Goal: Task Accomplishment & Management: Manage account settings

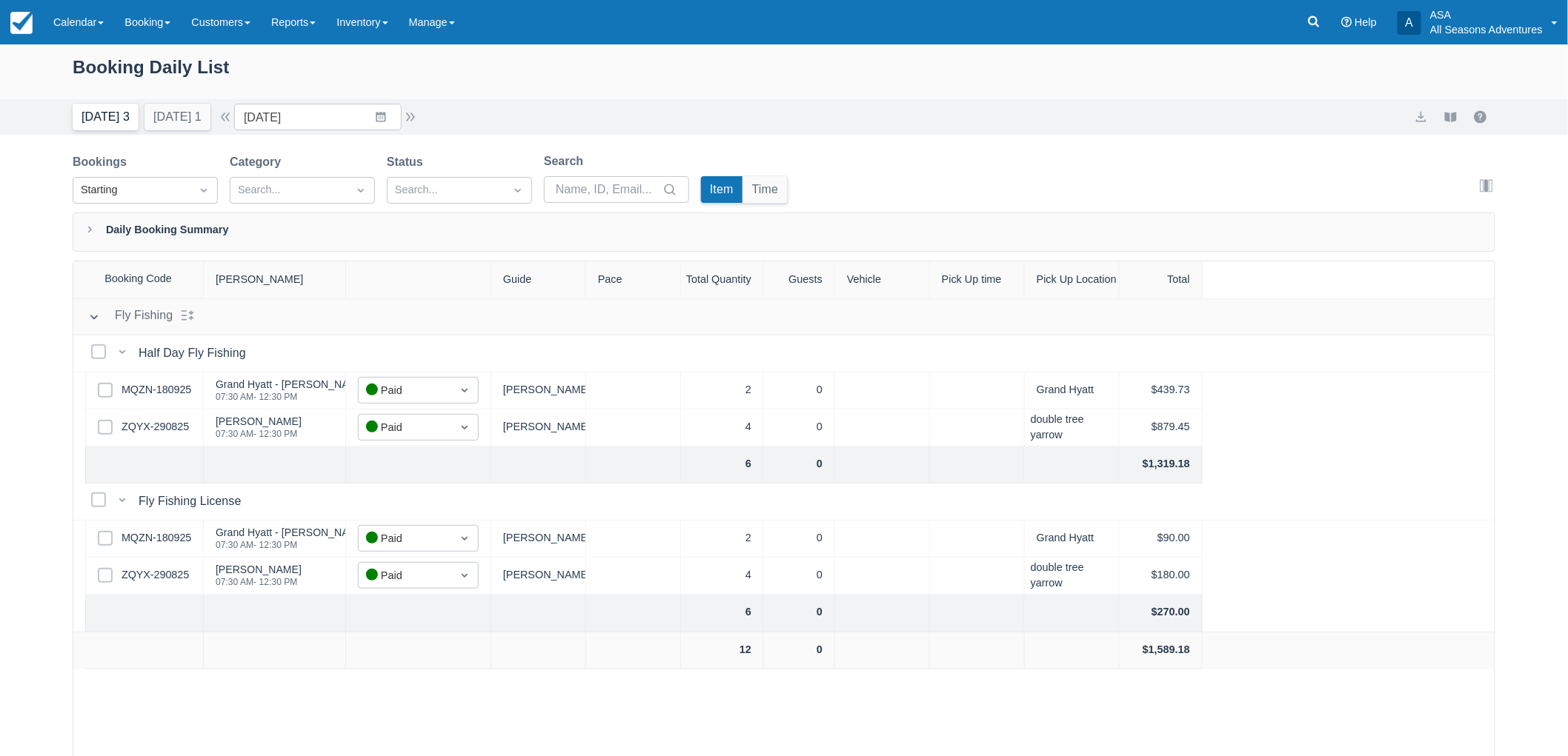
click at [109, 115] on button "Today 3" at bounding box center [106, 116] width 66 height 27
type input "09/20/25"
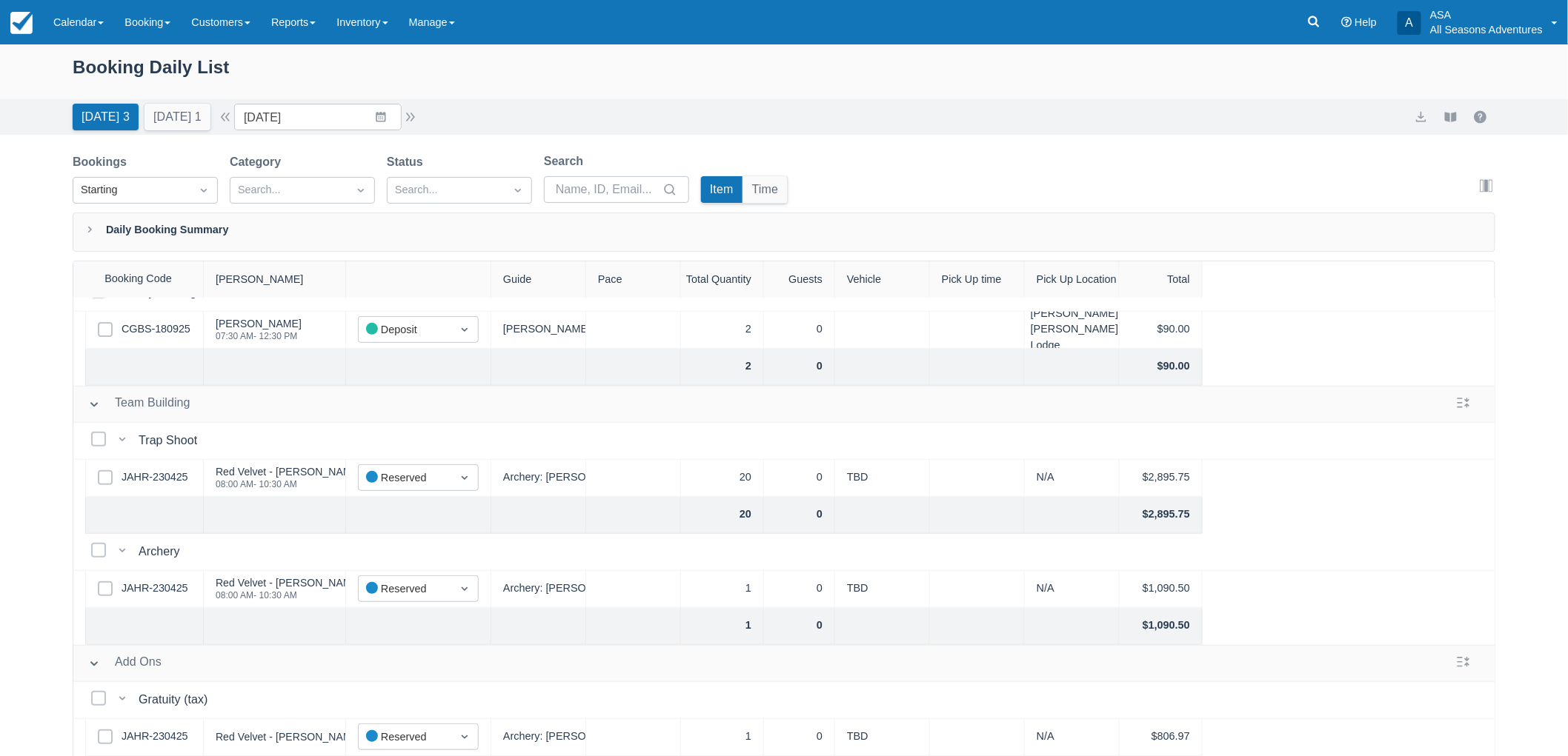
scroll to position [332, 0]
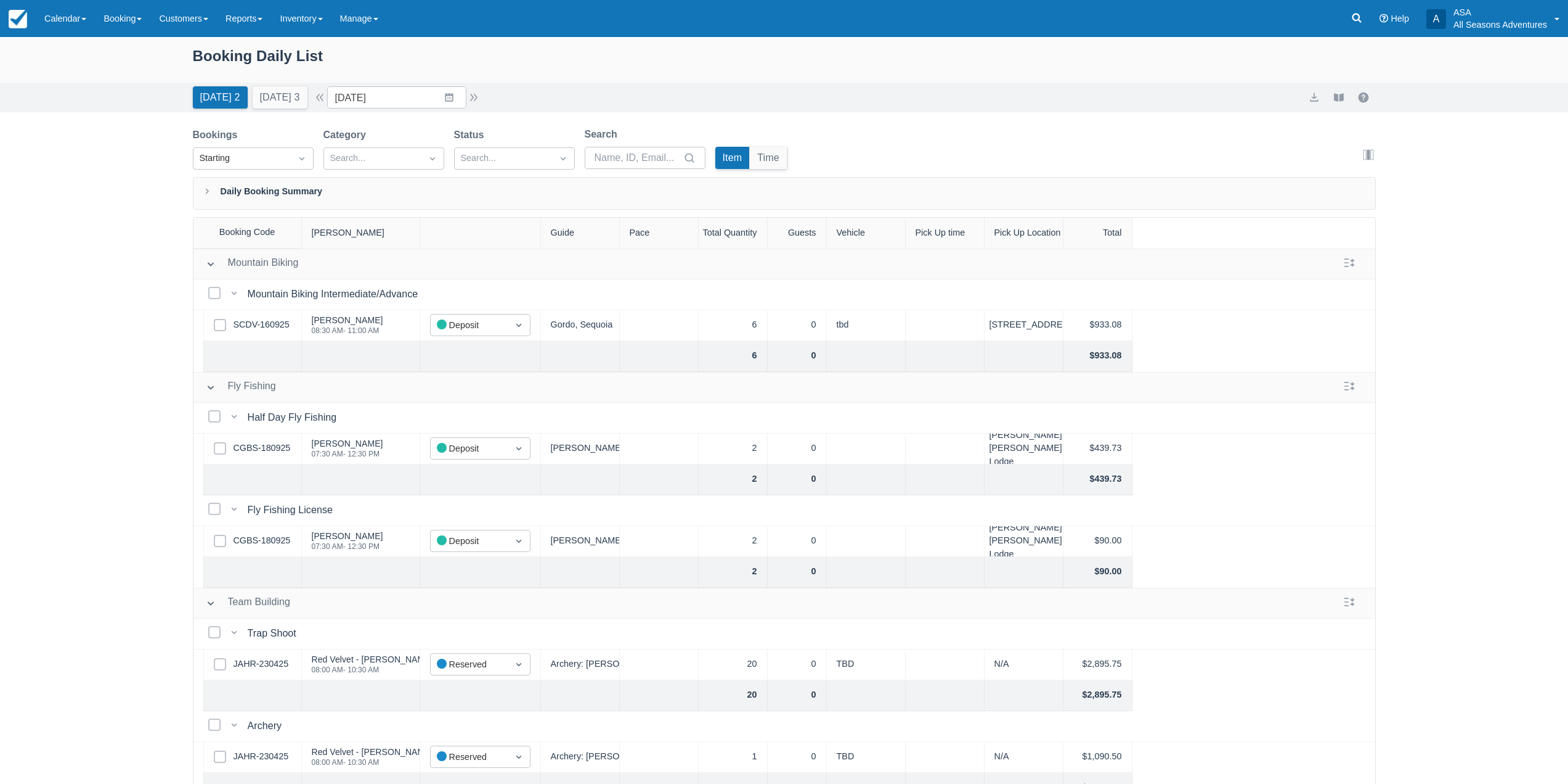
scroll to position [63, 0]
click at [278, 92] on button "Tomorrow 1" at bounding box center [280, 97] width 55 height 22
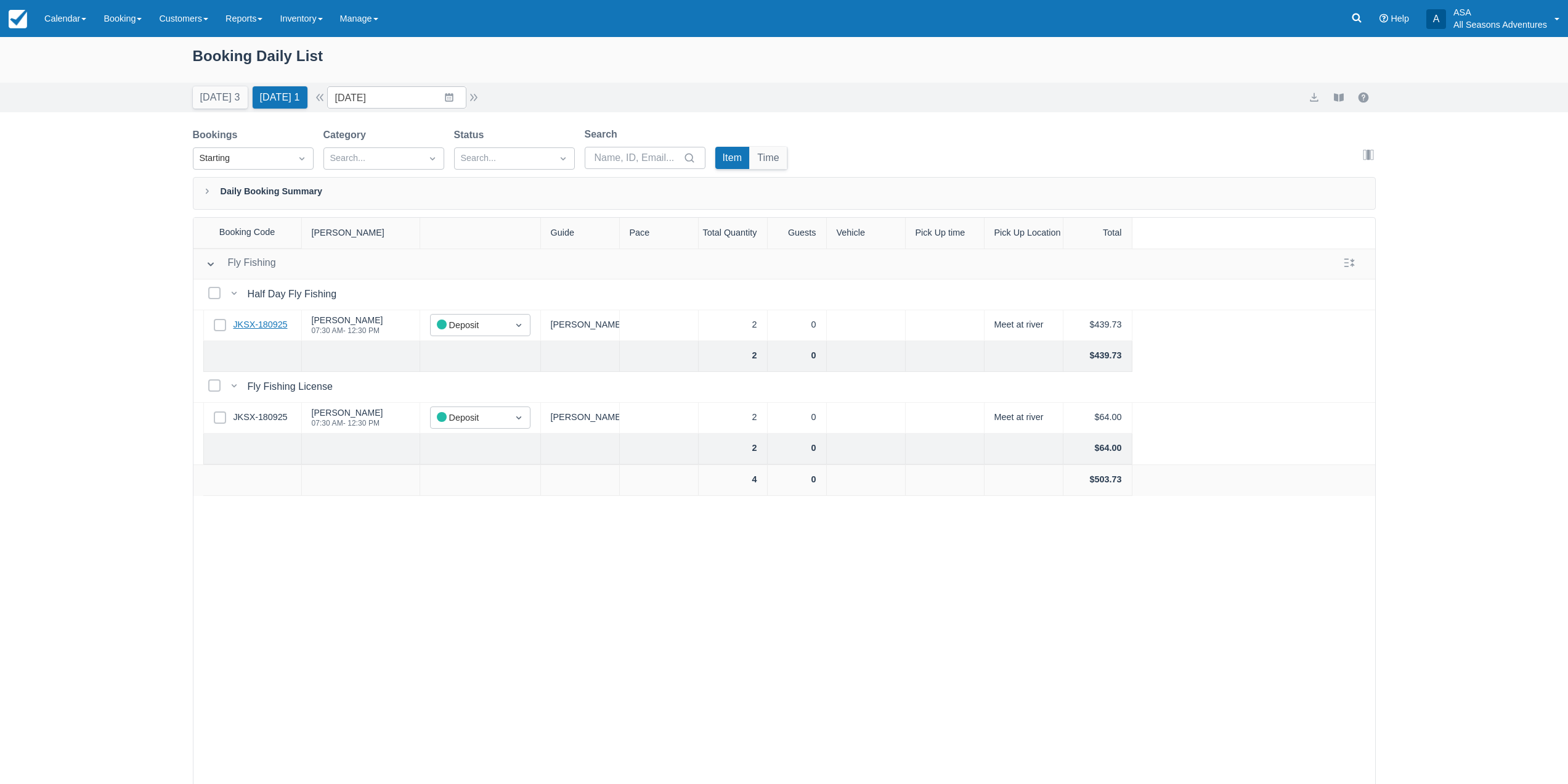
click at [267, 327] on link "JKSX-180925" at bounding box center [260, 325] width 54 height 14
click at [458, 98] on input "09/21/25" at bounding box center [397, 97] width 140 height 22
click at [384, 261] on td "22" at bounding box center [376, 262] width 24 height 24
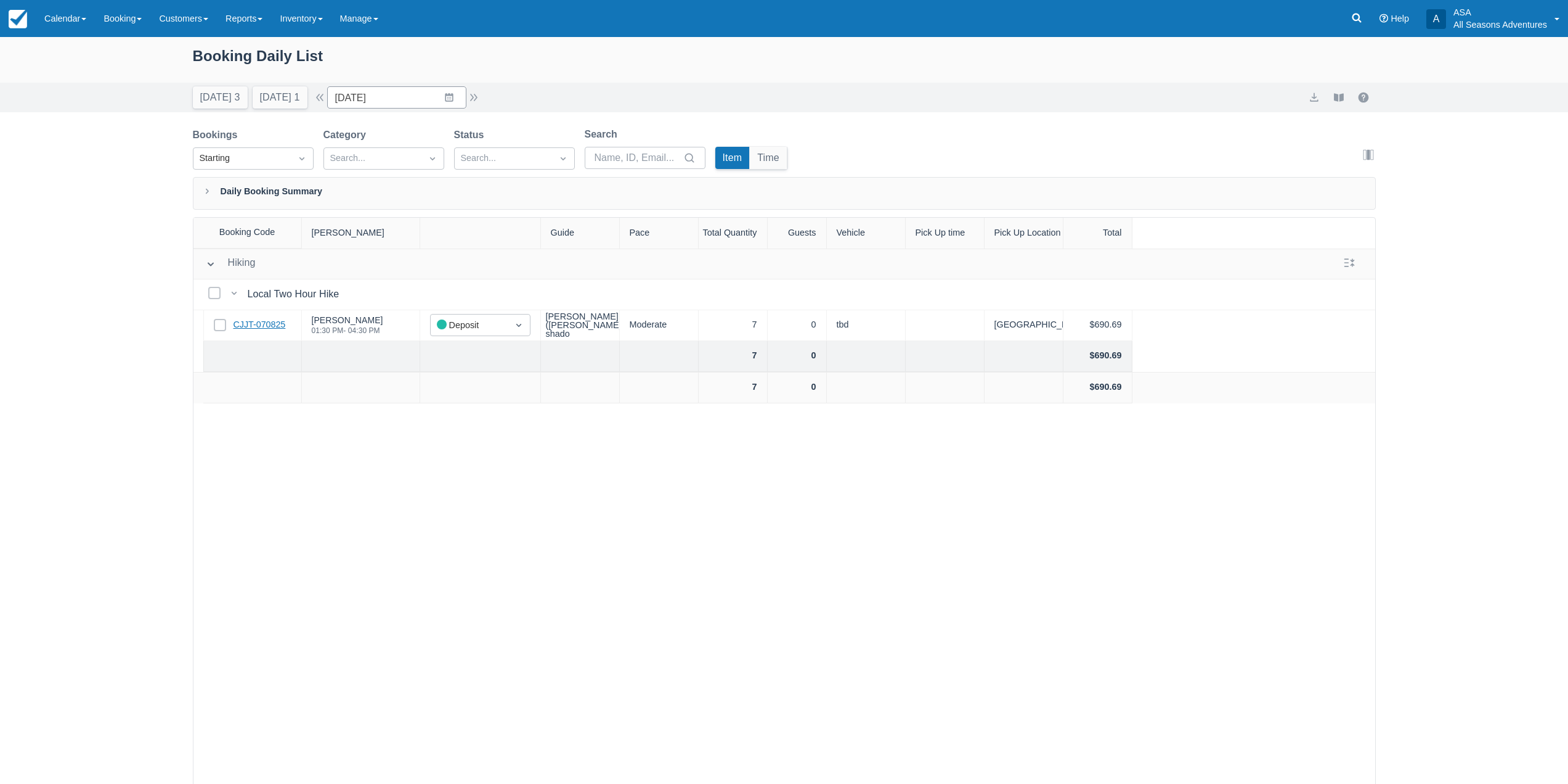
click at [273, 323] on link "CJJT-070825" at bounding box center [260, 325] width 53 height 14
click at [475, 100] on button "button" at bounding box center [474, 98] width 15 height 15
type input "09/23/25"
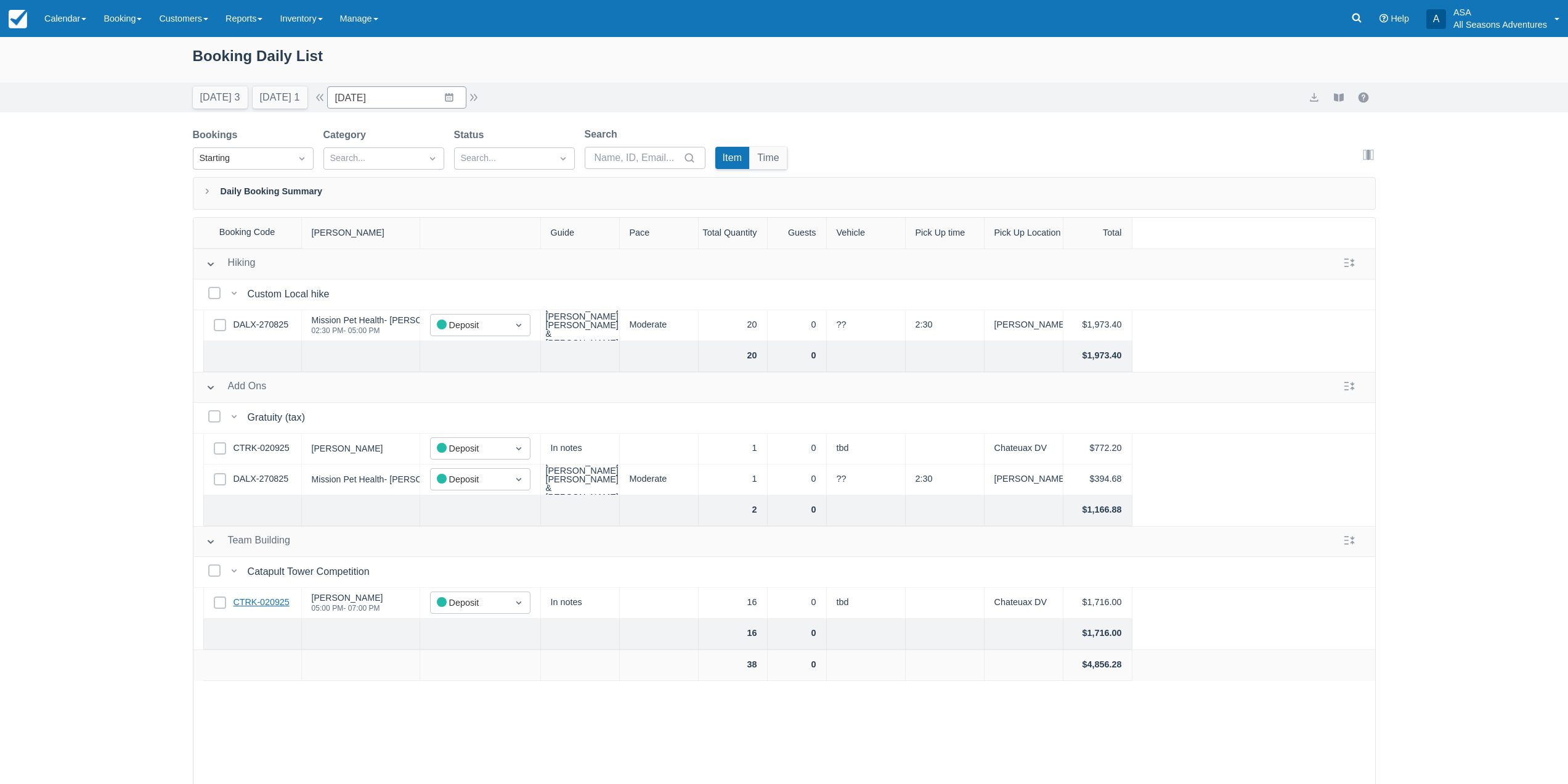
click at [283, 602] on link "CTRK-020925" at bounding box center [261, 602] width 56 height 14
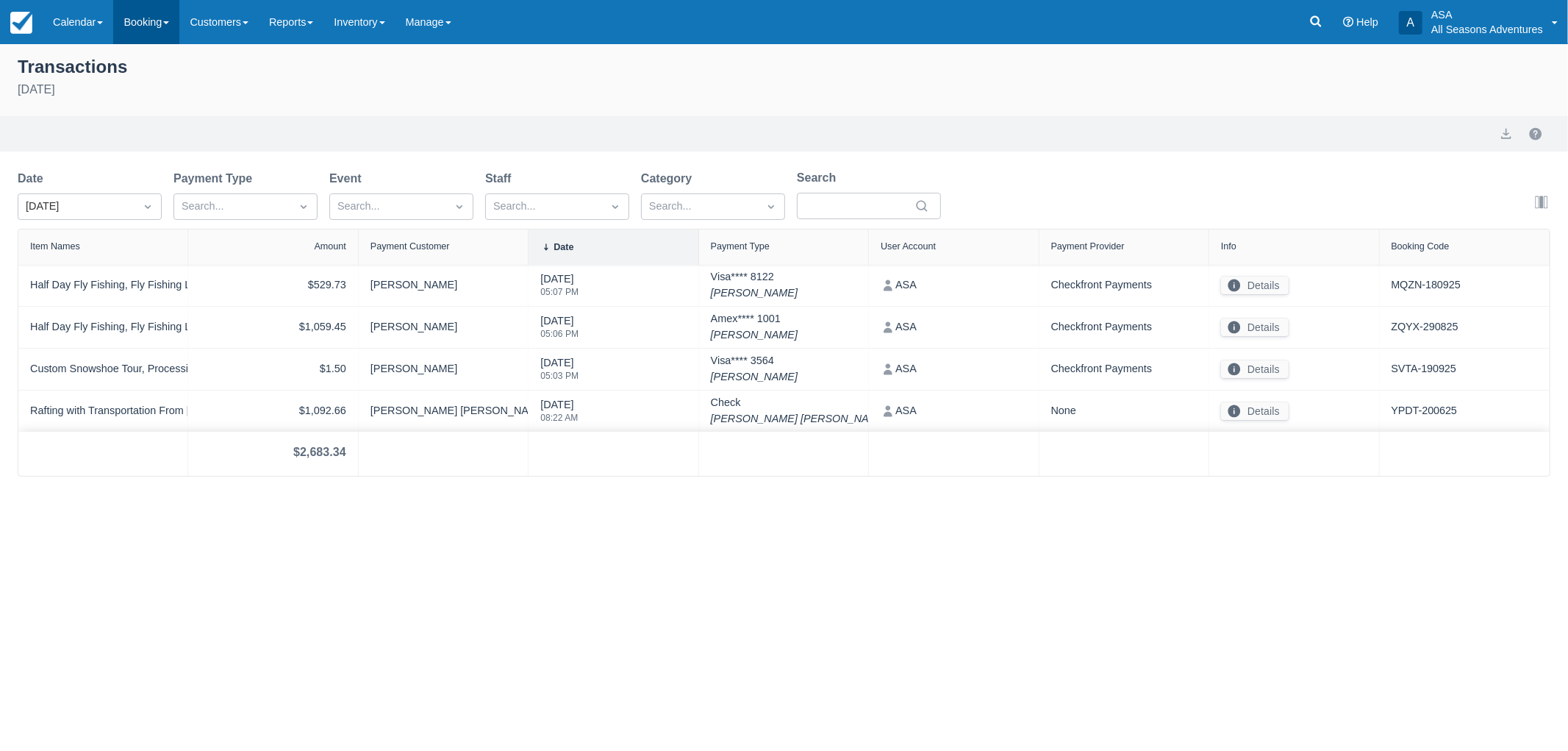
click at [135, 29] on link "Booking" at bounding box center [147, 22] width 67 height 44
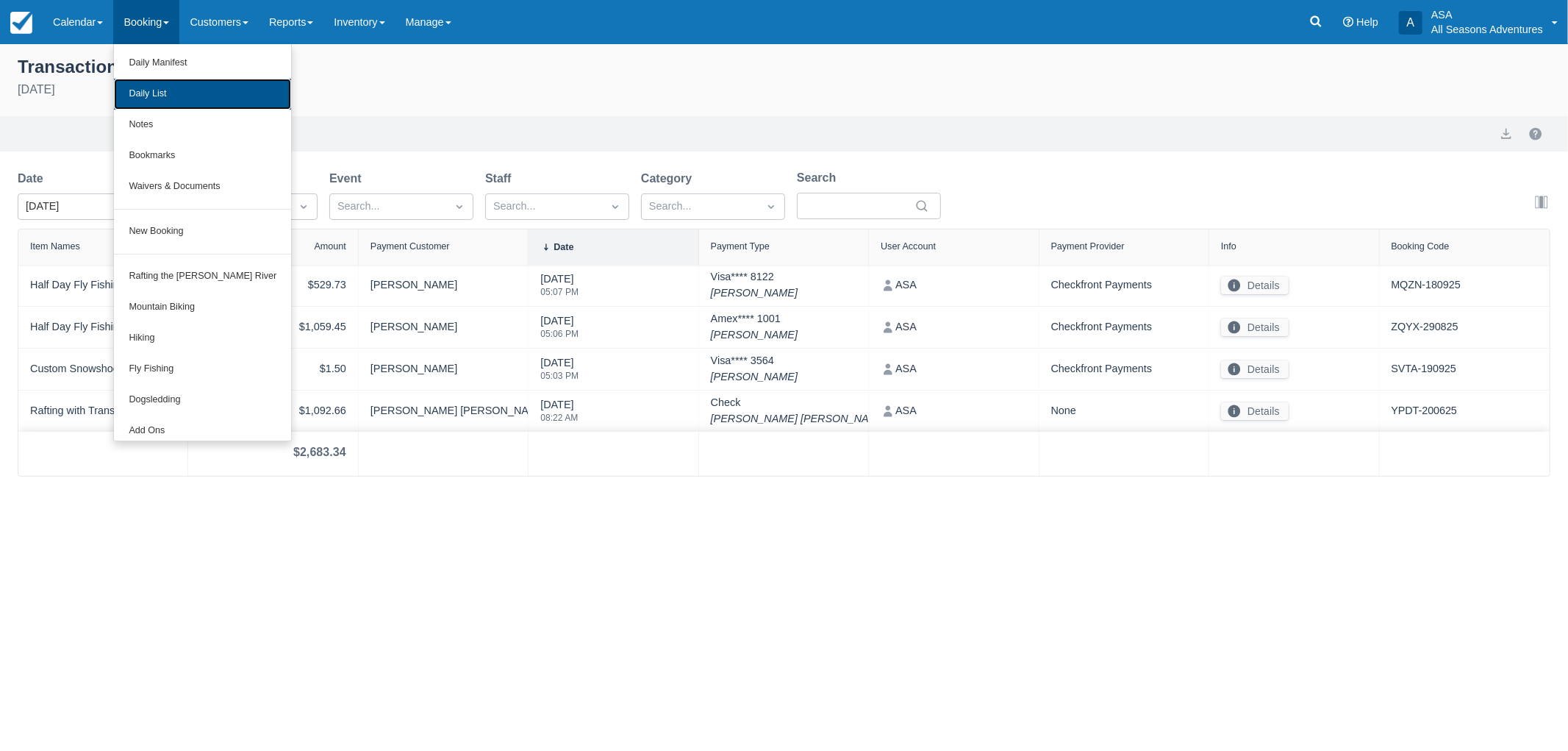
click at [164, 97] on link "Daily List" at bounding box center [202, 94] width 177 height 31
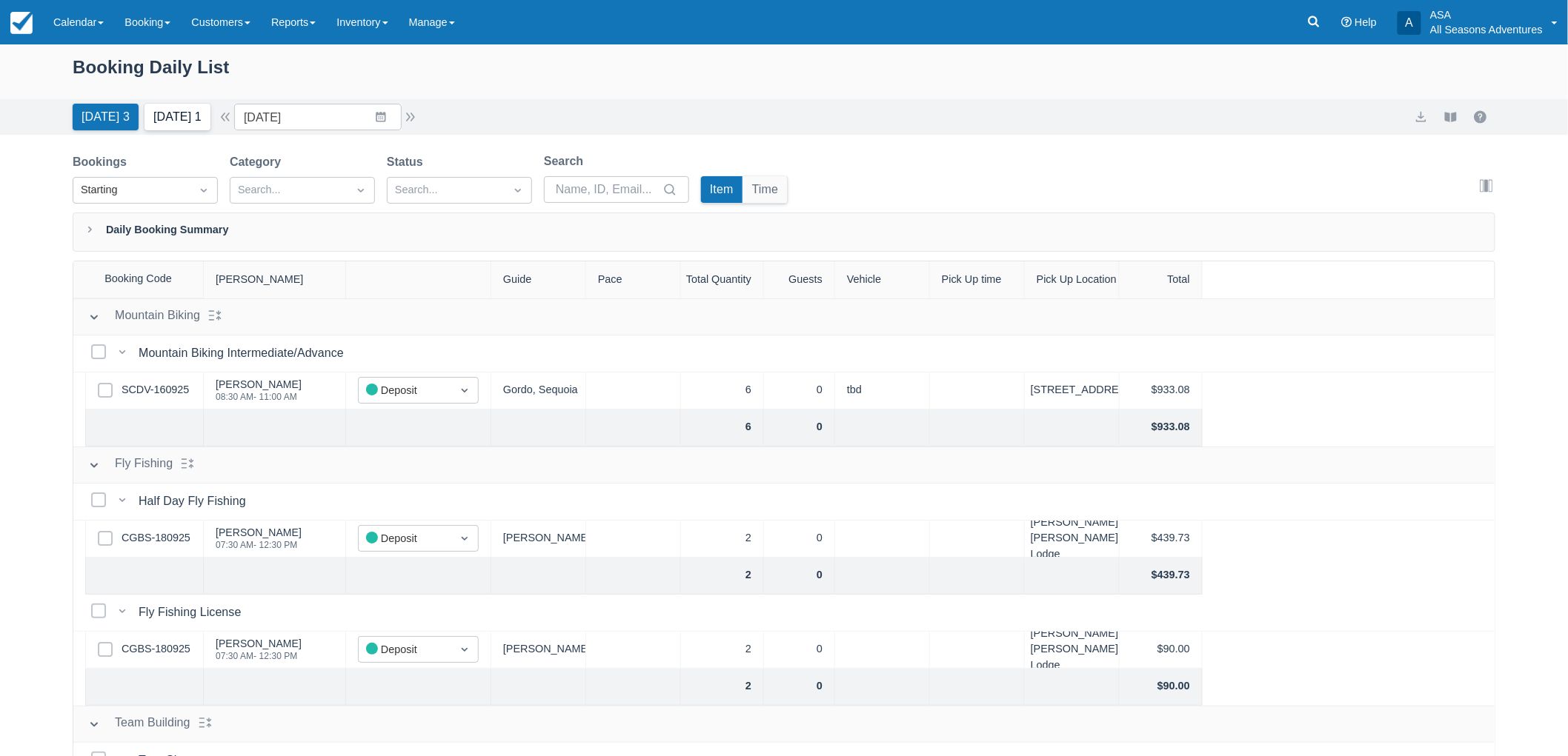
click at [195, 113] on button "Tomorrow 1" at bounding box center [177, 116] width 66 height 27
type input "[DATE]"
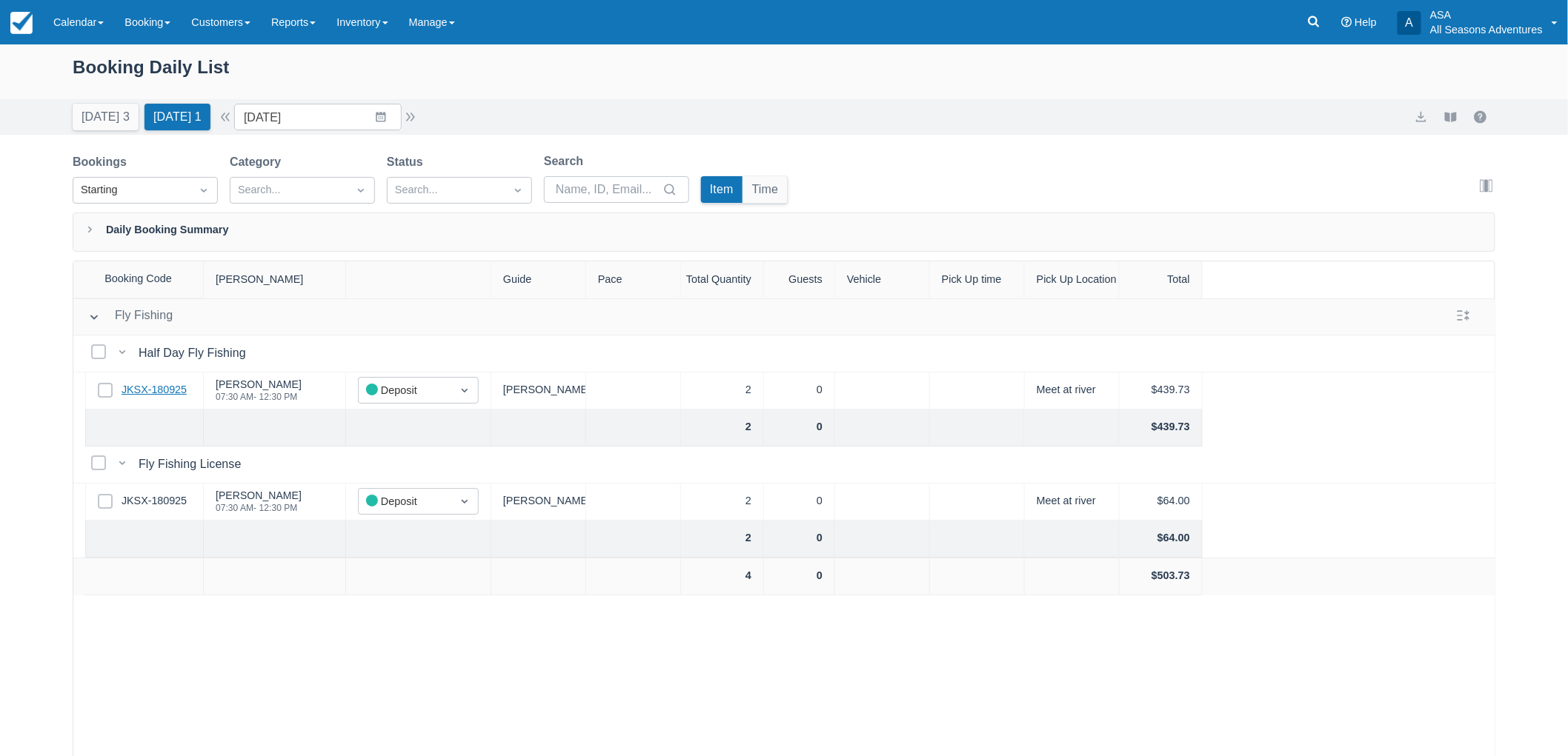
click at [179, 387] on link "JKSX-180925" at bounding box center [154, 390] width 65 height 17
click at [166, 403] on div "Select Row JKSX-180925" at bounding box center [144, 391] width 118 height 38
click at [161, 389] on link "JKSX-180925" at bounding box center [154, 390] width 65 height 17
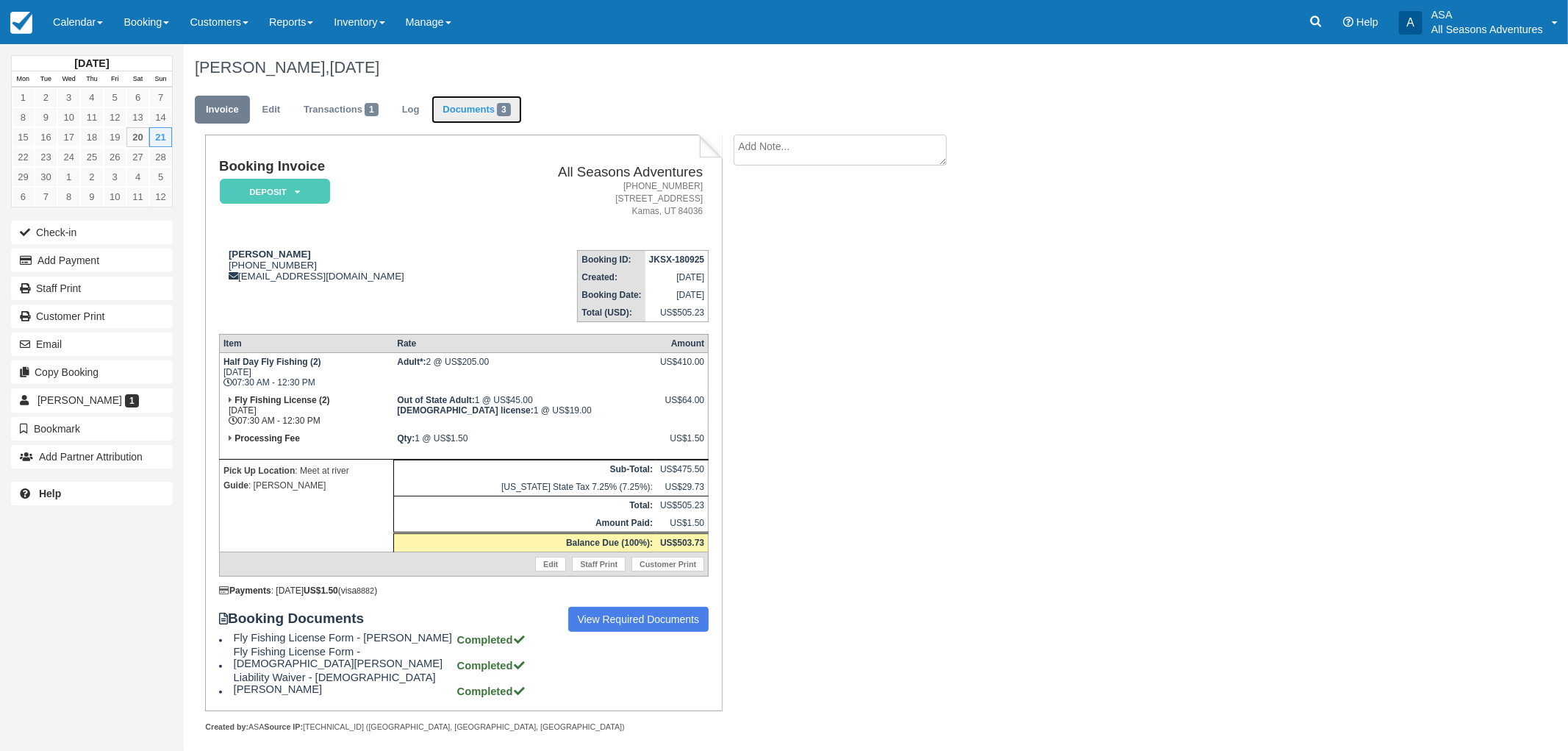
click at [489, 104] on link "Documents 3" at bounding box center [476, 110] width 90 height 28
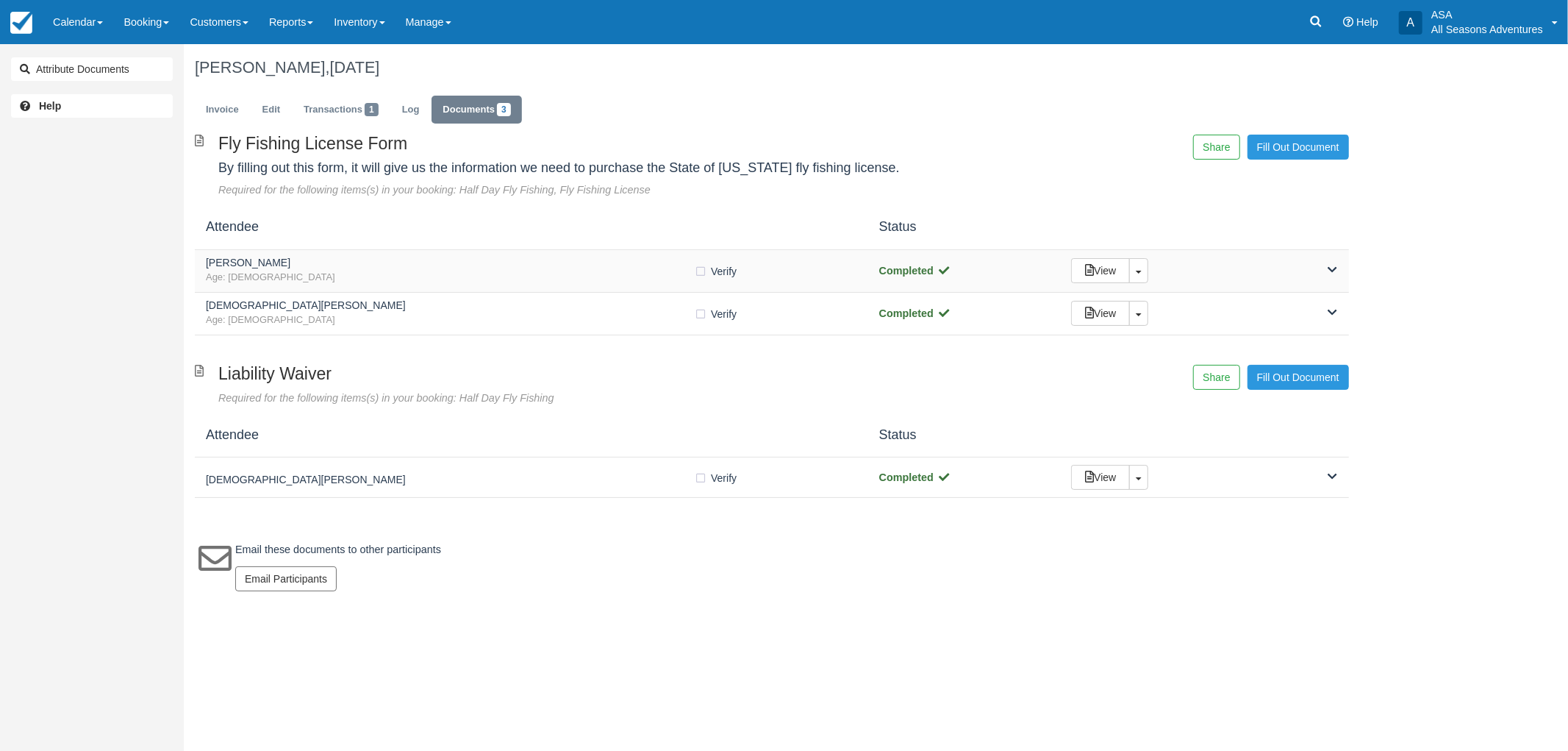
click at [579, 267] on h5 "[PERSON_NAME]" at bounding box center [450, 263] width 488 height 11
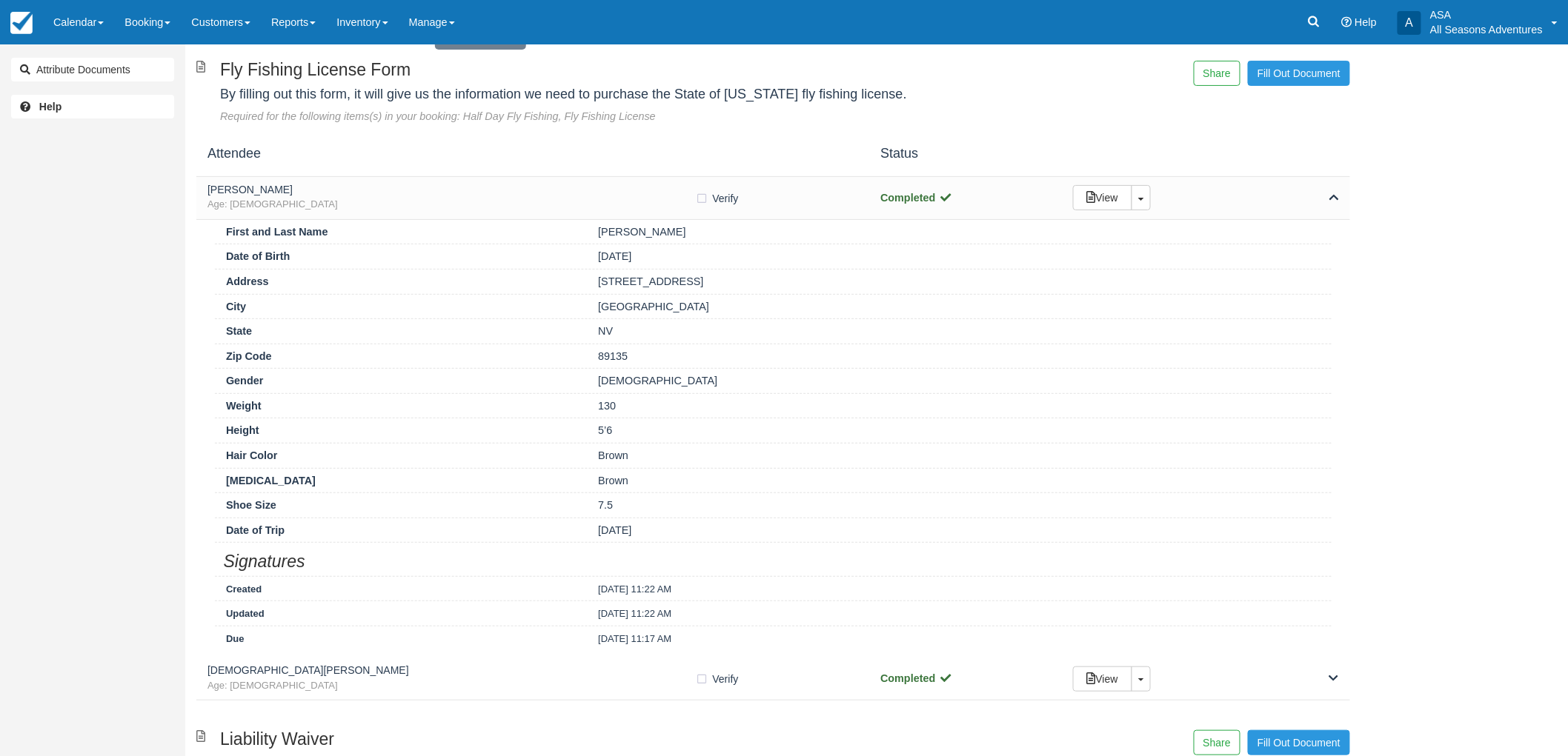
scroll to position [165, 0]
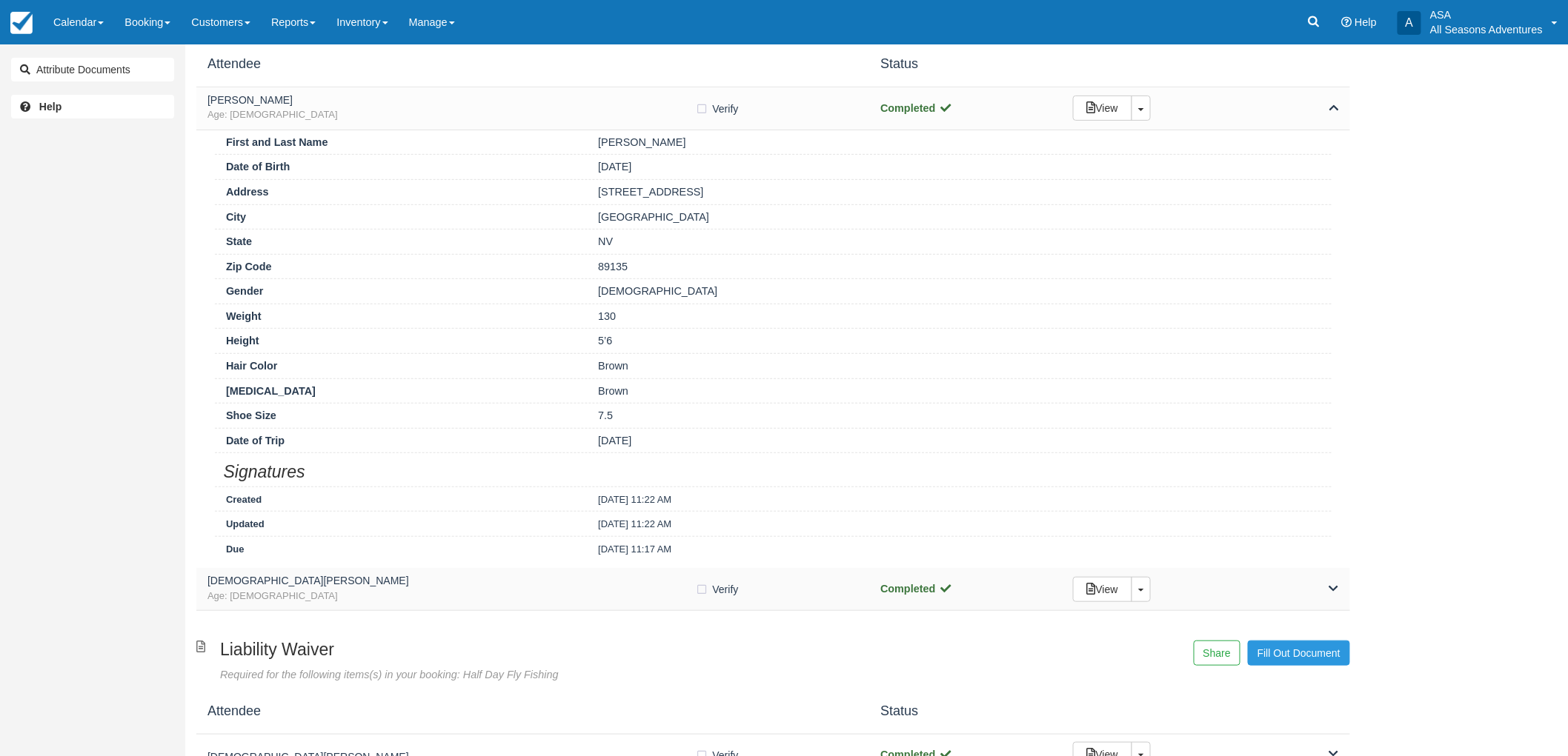
click at [529, 602] on span "Age: [DEMOGRAPHIC_DATA]" at bounding box center [451, 596] width 488 height 14
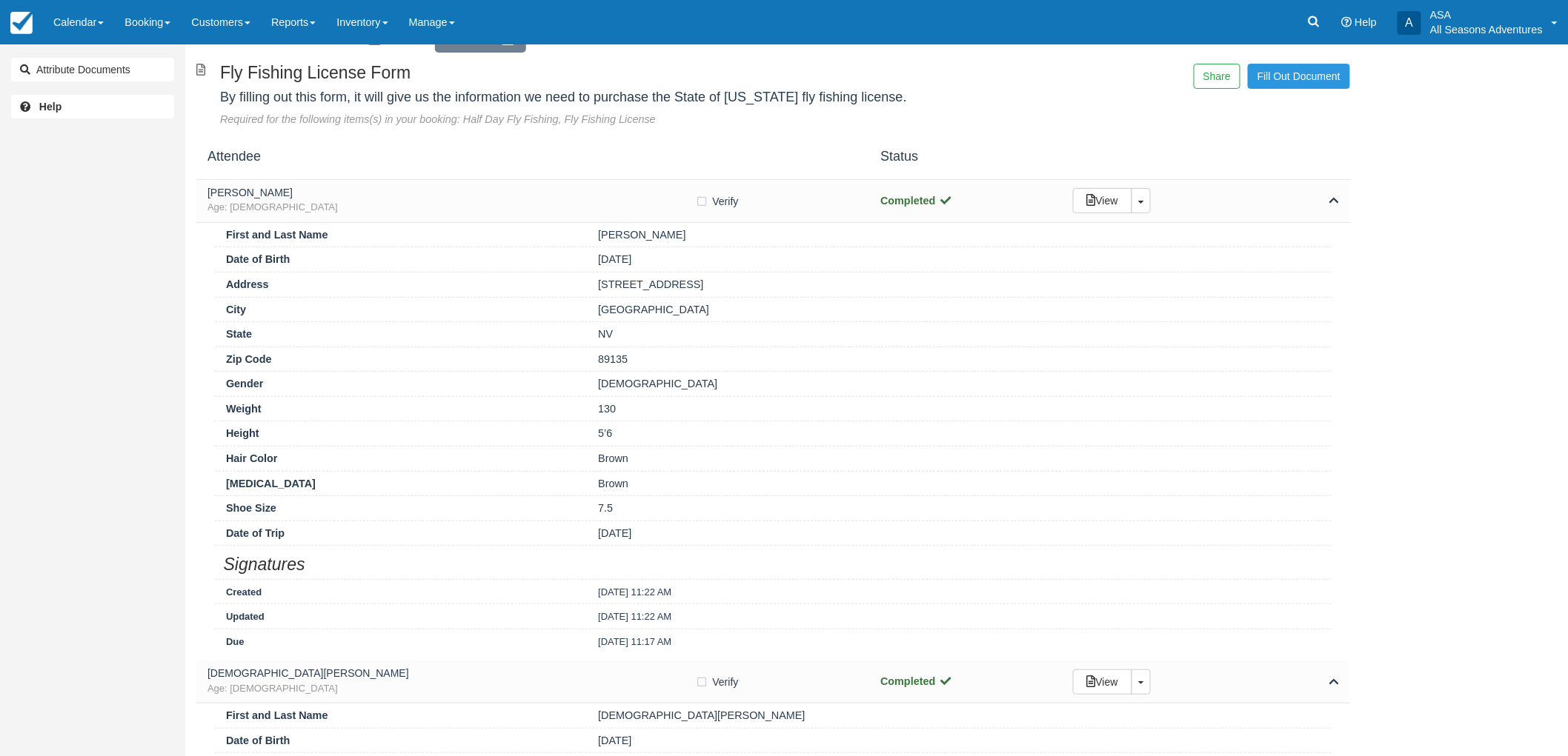
scroll to position [0, 0]
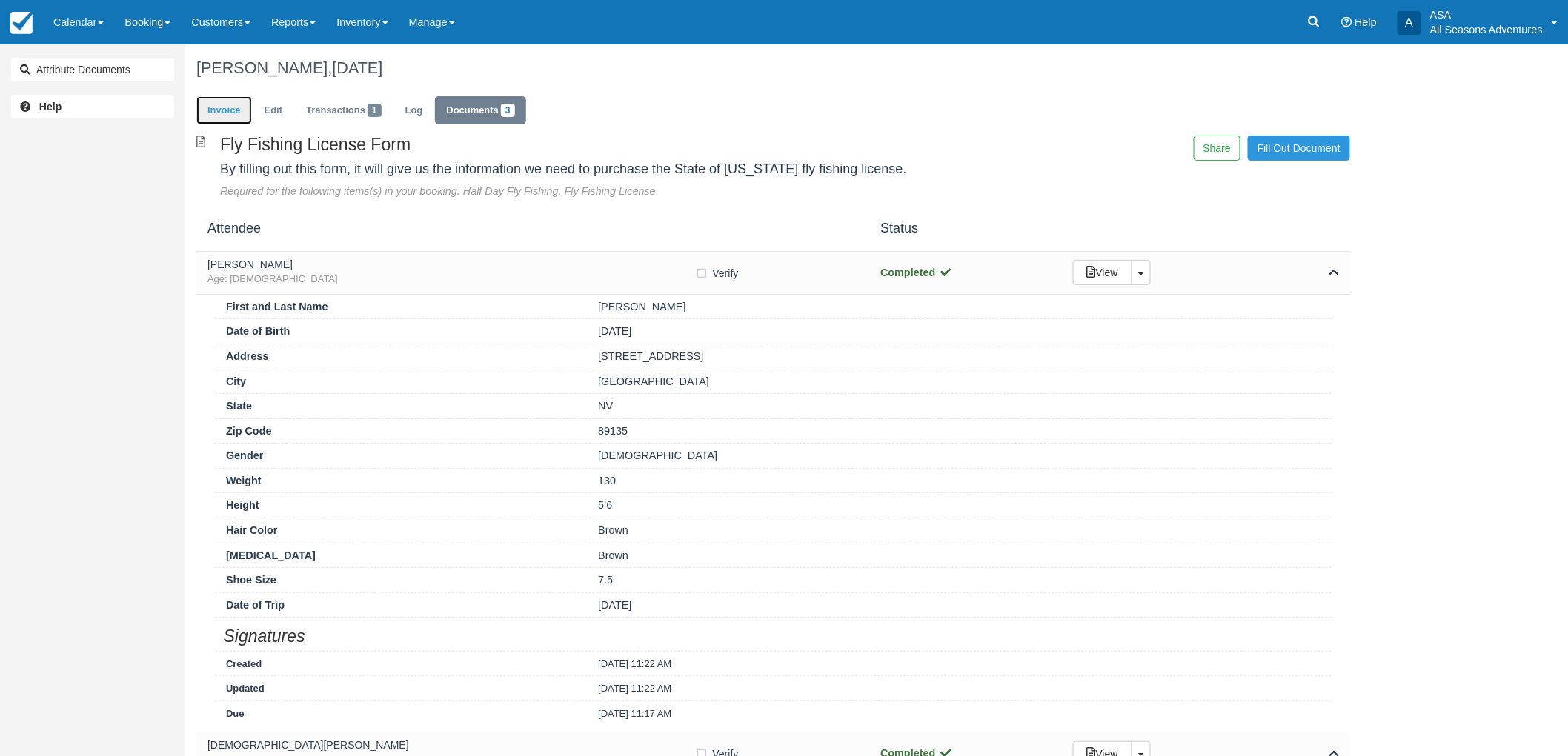
click at [210, 112] on link "Invoice" at bounding box center [224, 111] width 55 height 29
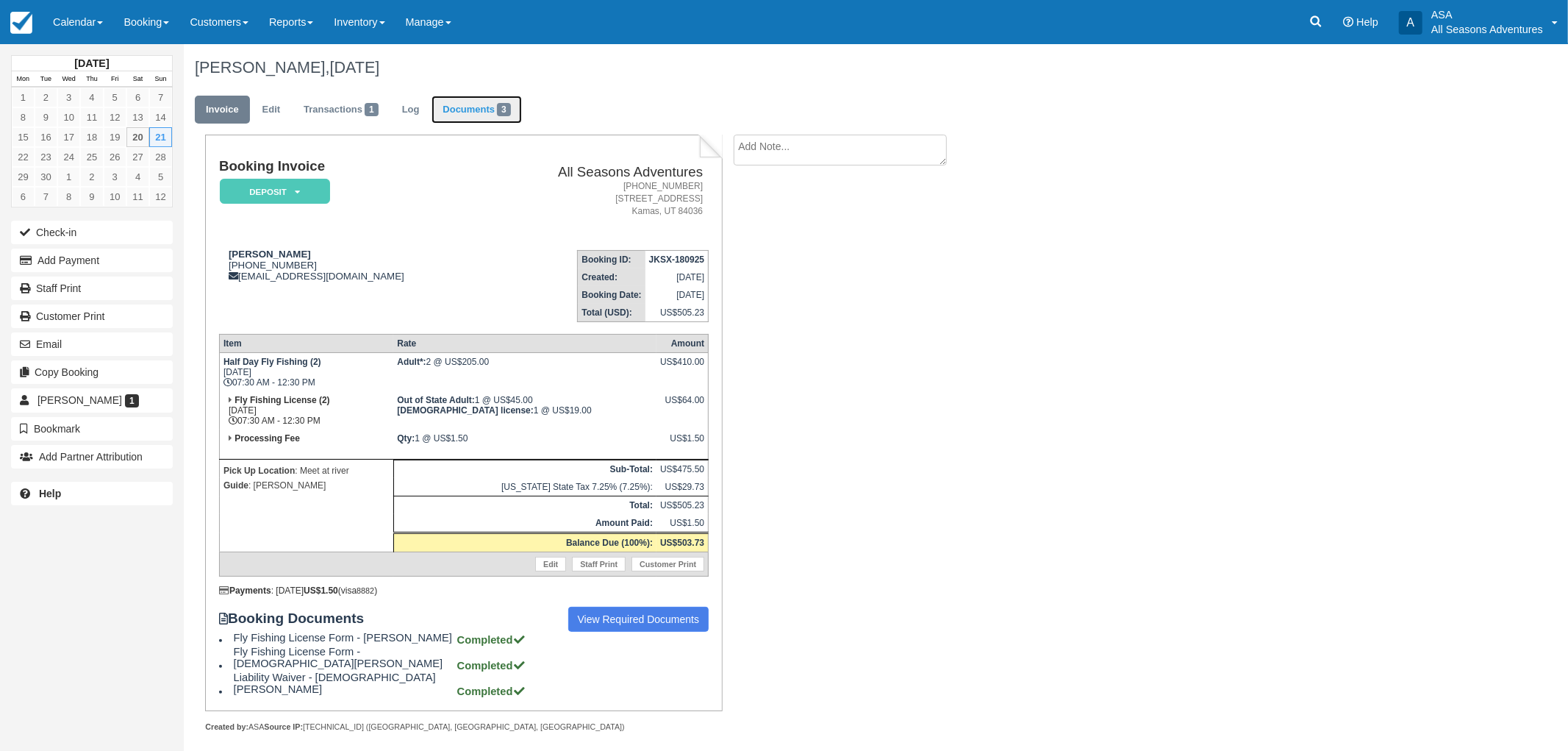
click at [478, 108] on link "Documents 3" at bounding box center [476, 110] width 90 height 28
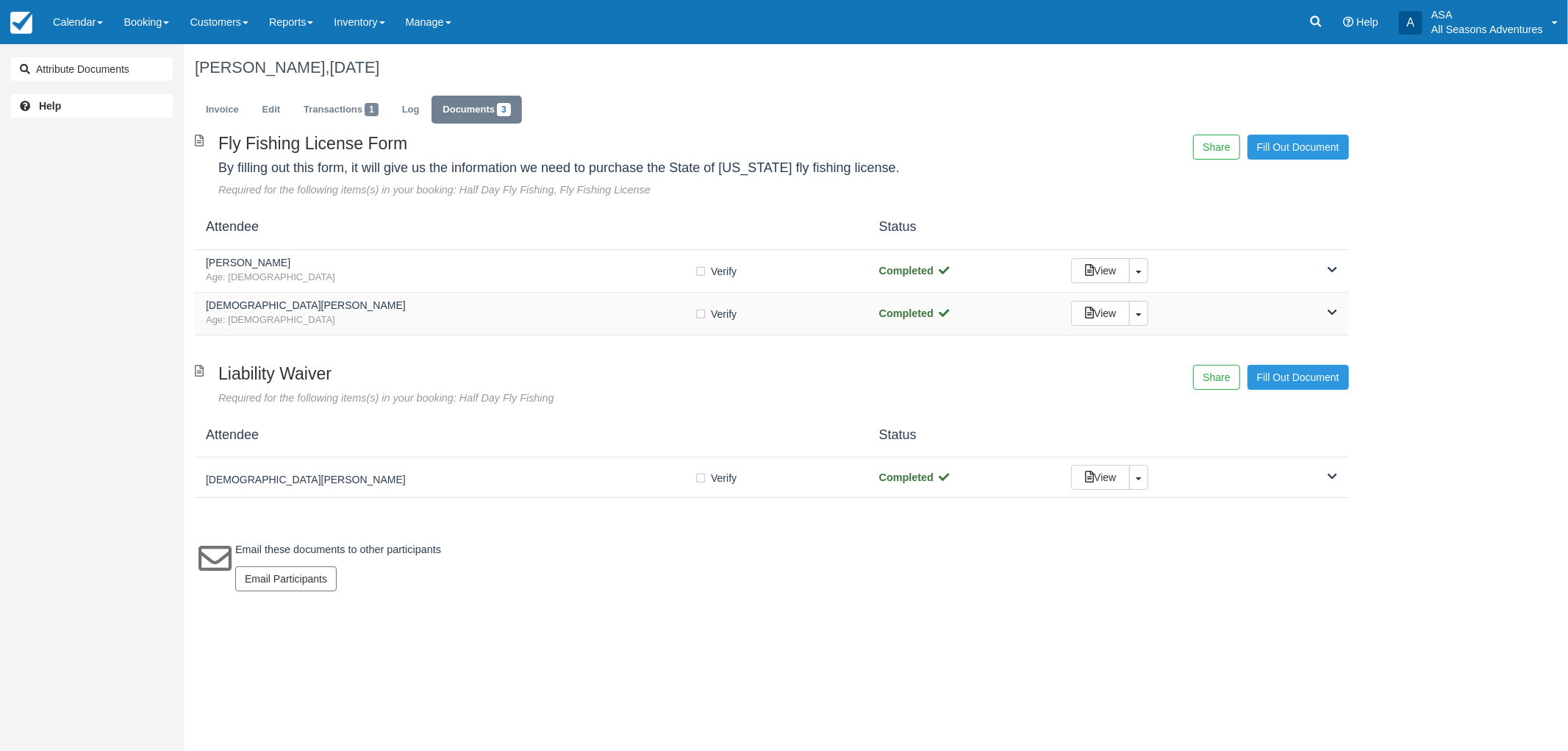
click at [410, 306] on h5 "[DEMOGRAPHIC_DATA][PERSON_NAME]" at bounding box center [450, 305] width 488 height 11
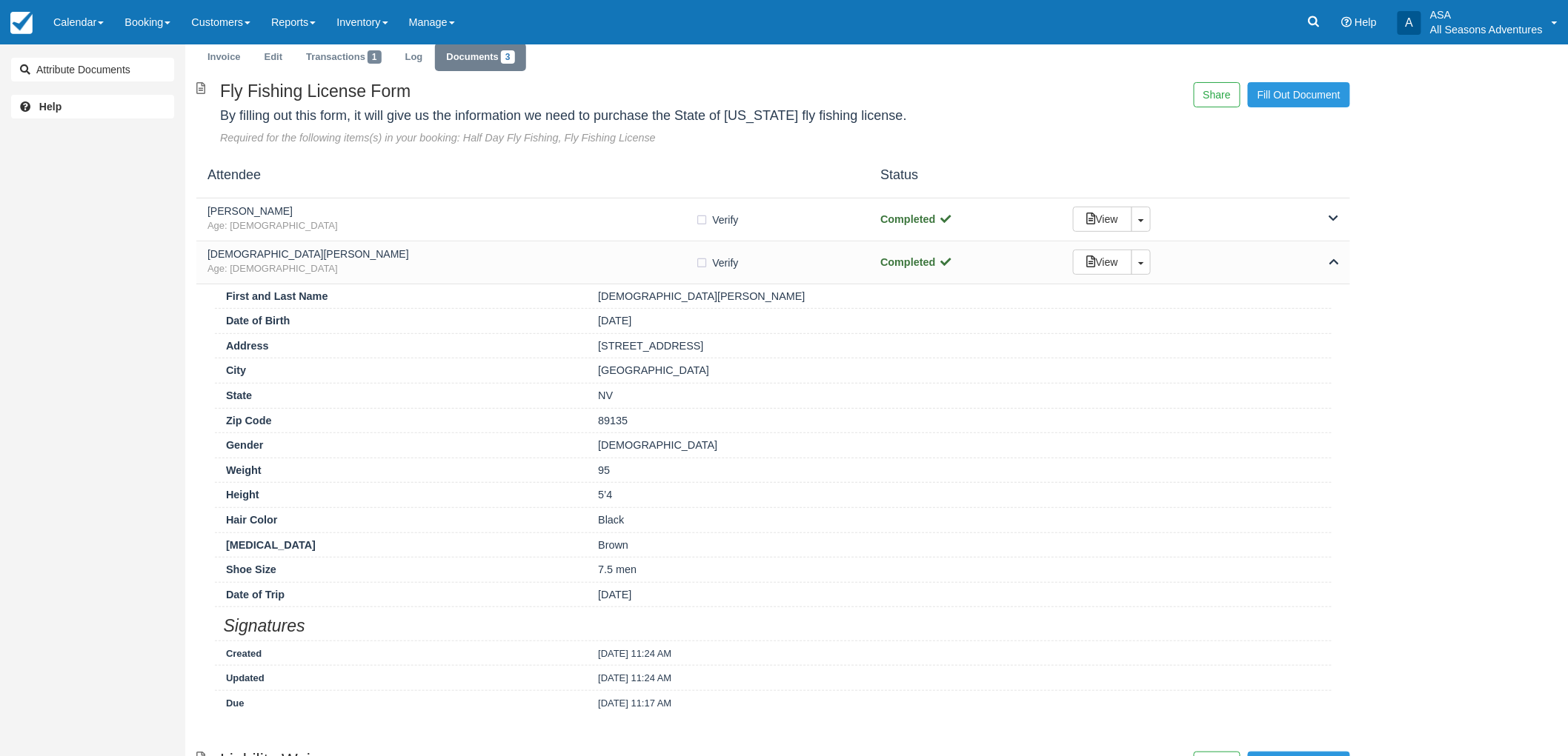
scroll to position [82, 0]
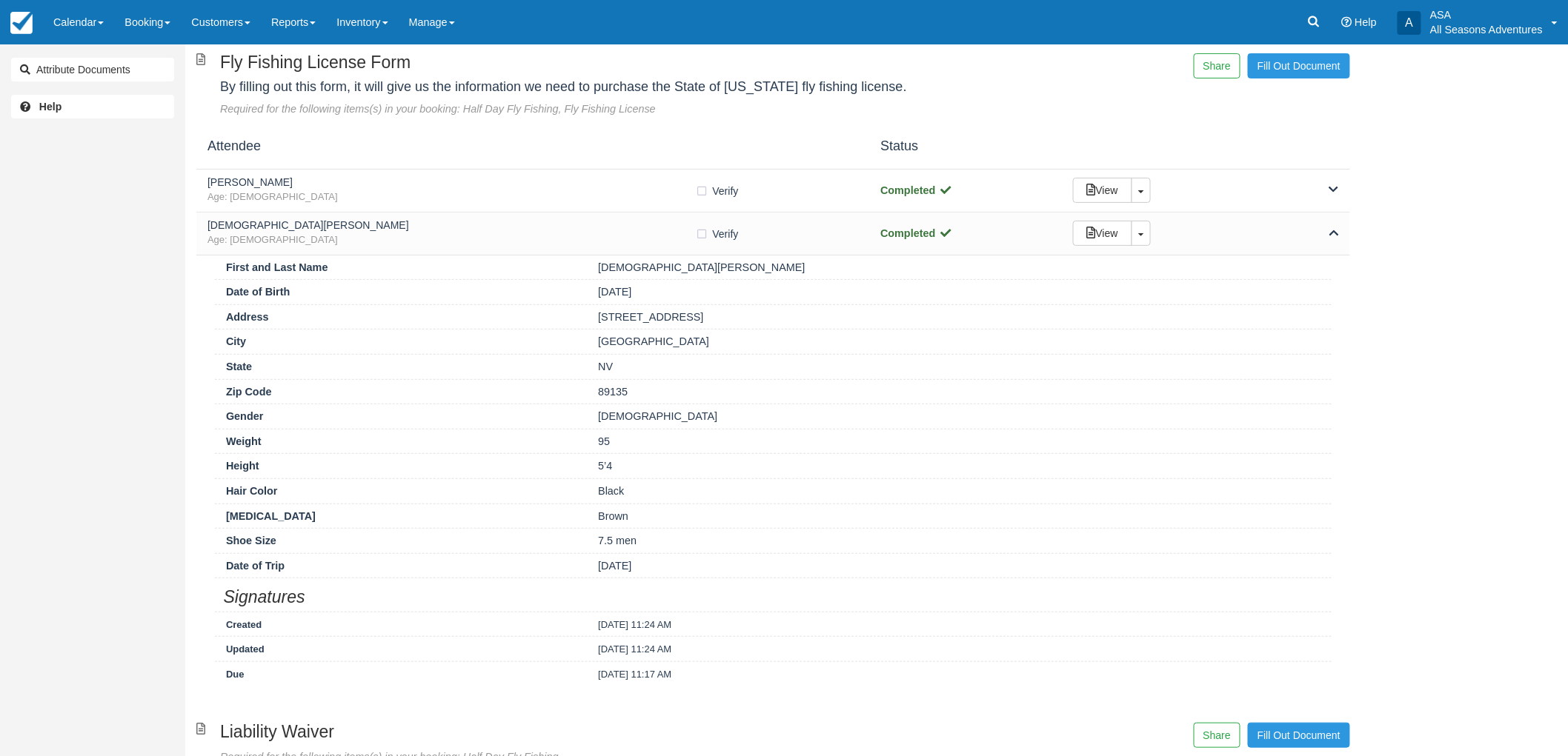
click at [470, 150] on h4 "Attendee" at bounding box center [532, 146] width 672 height 15
click at [469, 180] on h5 "[PERSON_NAME]" at bounding box center [451, 182] width 488 height 11
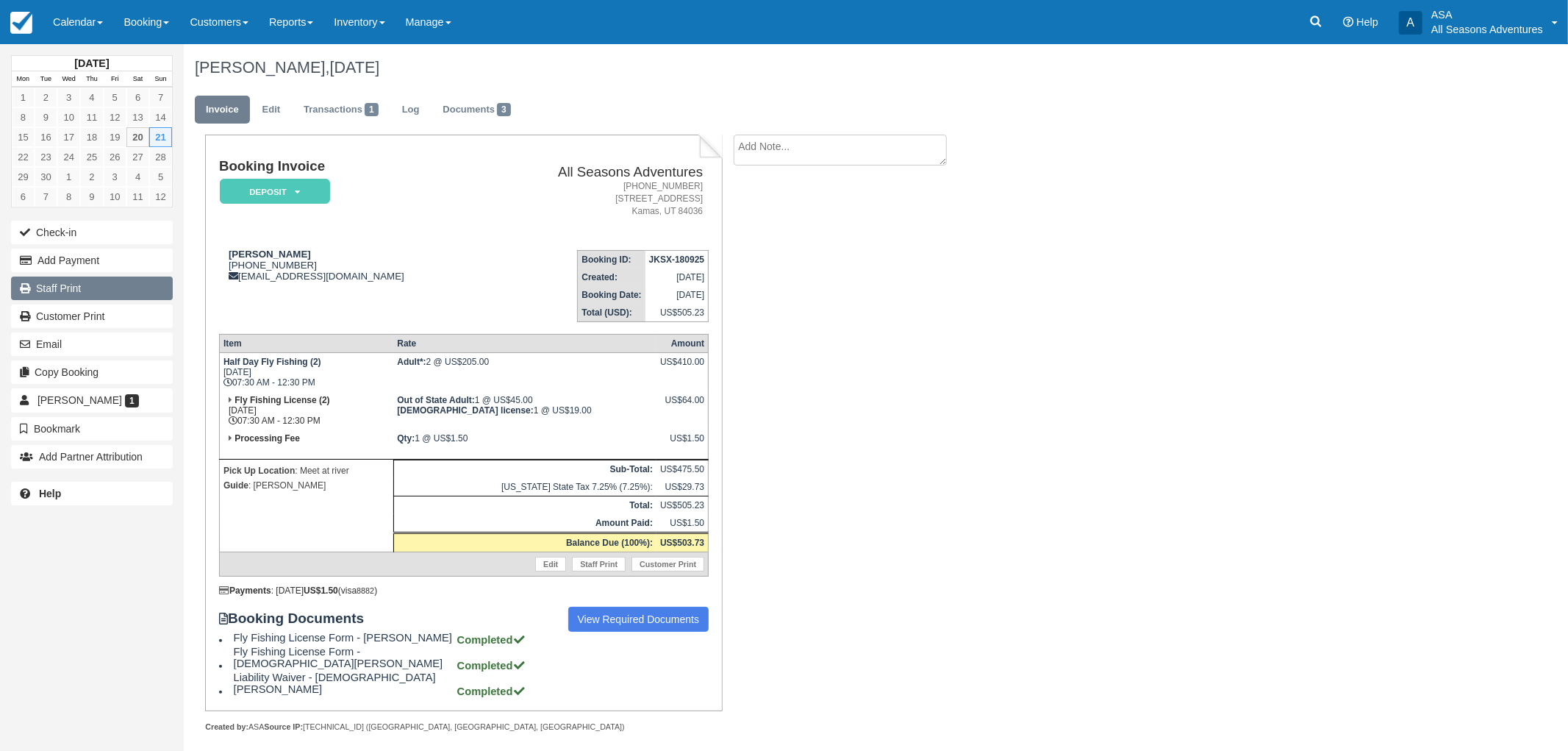
click at [120, 293] on link "Staff Print" at bounding box center [91, 288] width 162 height 24
click at [458, 123] on link "Documents 3" at bounding box center [476, 110] width 90 height 28
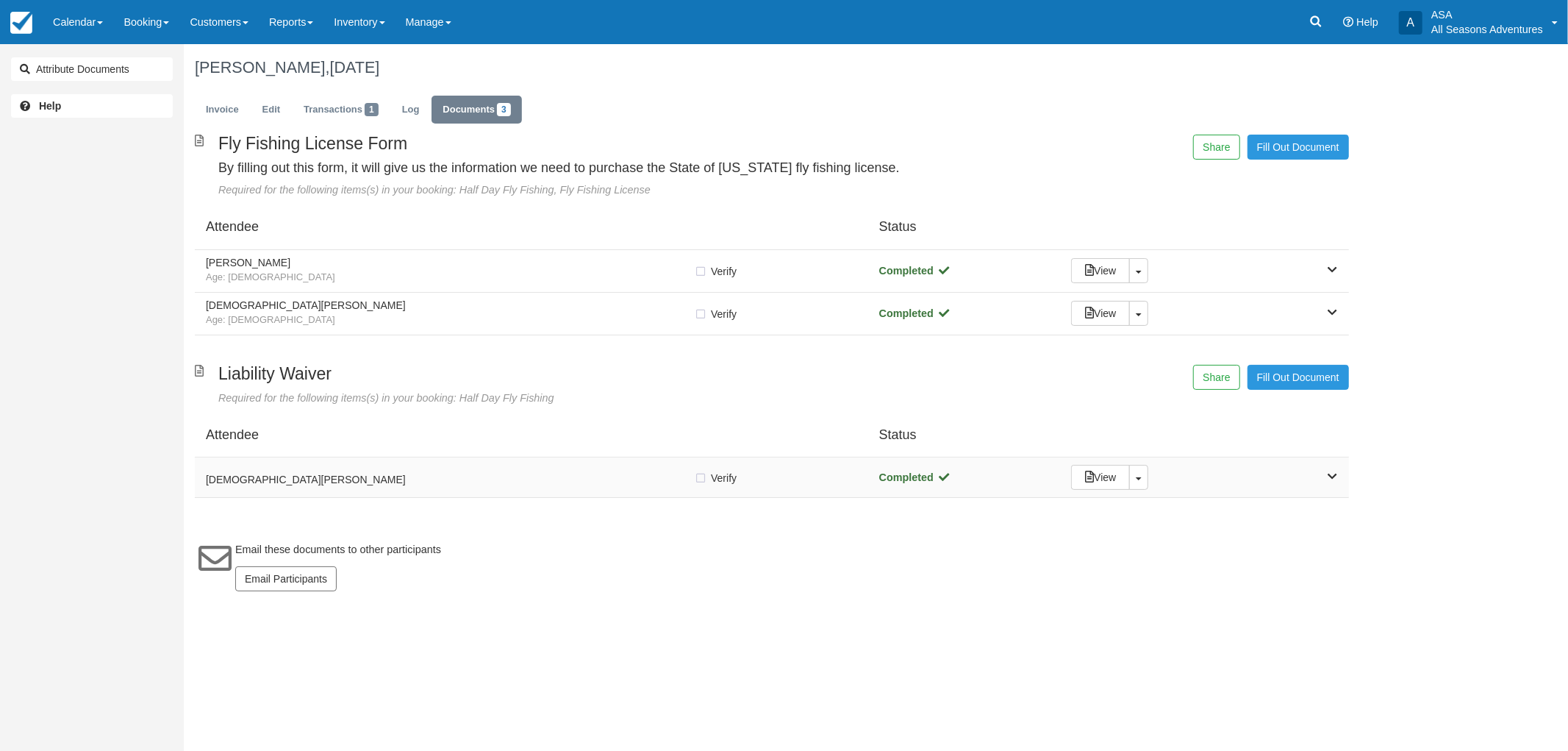
click at [373, 480] on h5 "Christian Paik" at bounding box center [450, 479] width 488 height 11
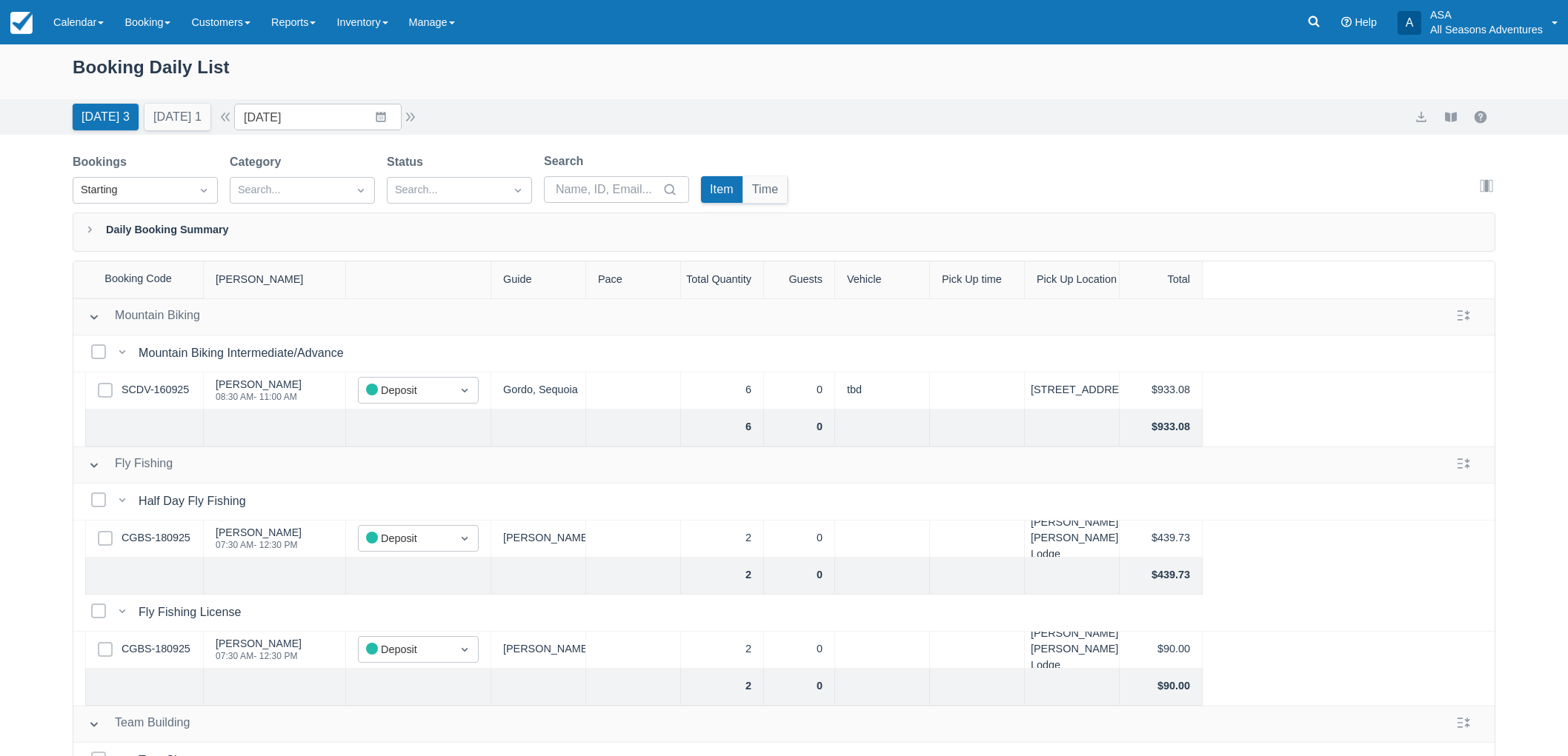
click at [183, 116] on button "[DATE] 1" at bounding box center [177, 116] width 66 height 27
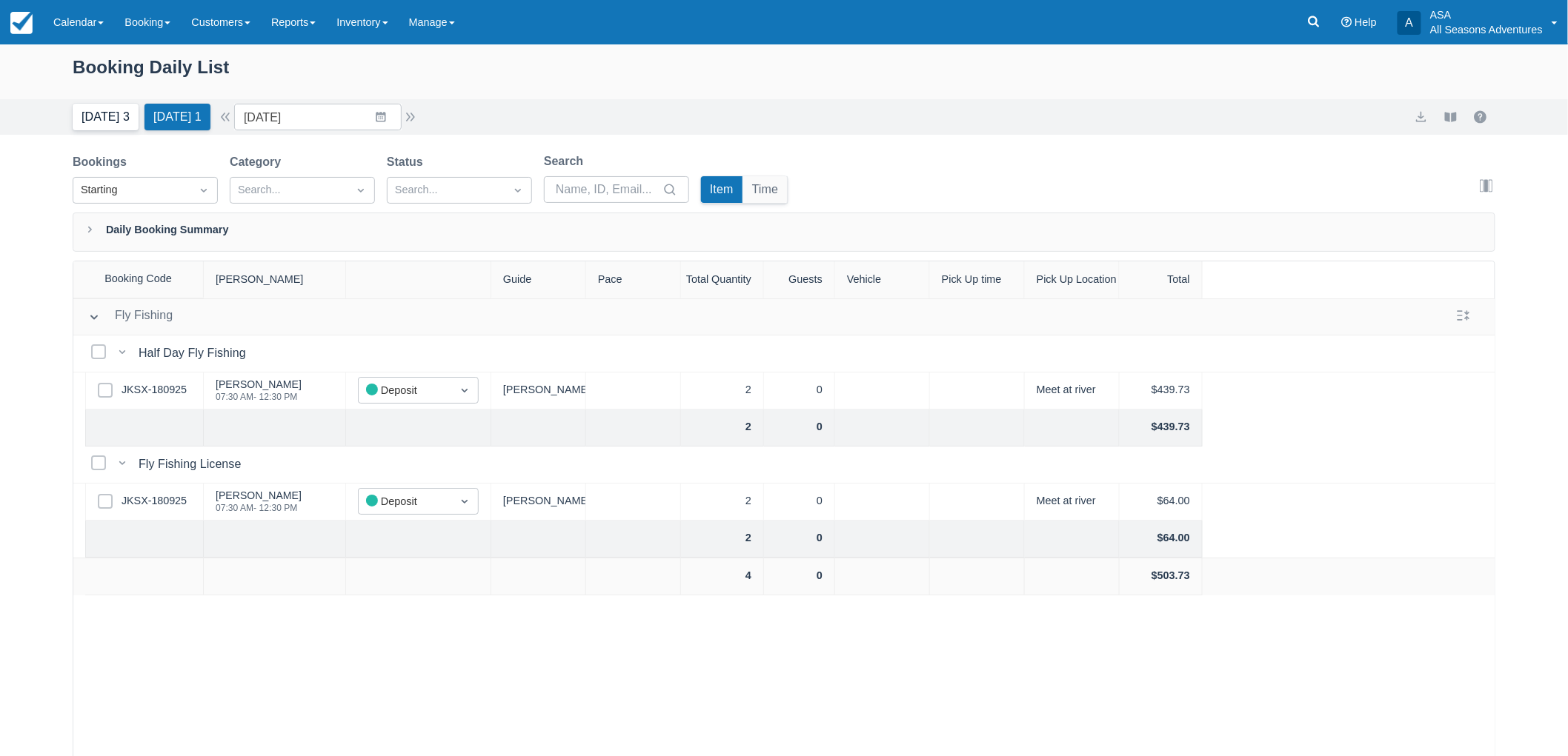
click at [112, 127] on button "[DATE] 3" at bounding box center [106, 116] width 66 height 27
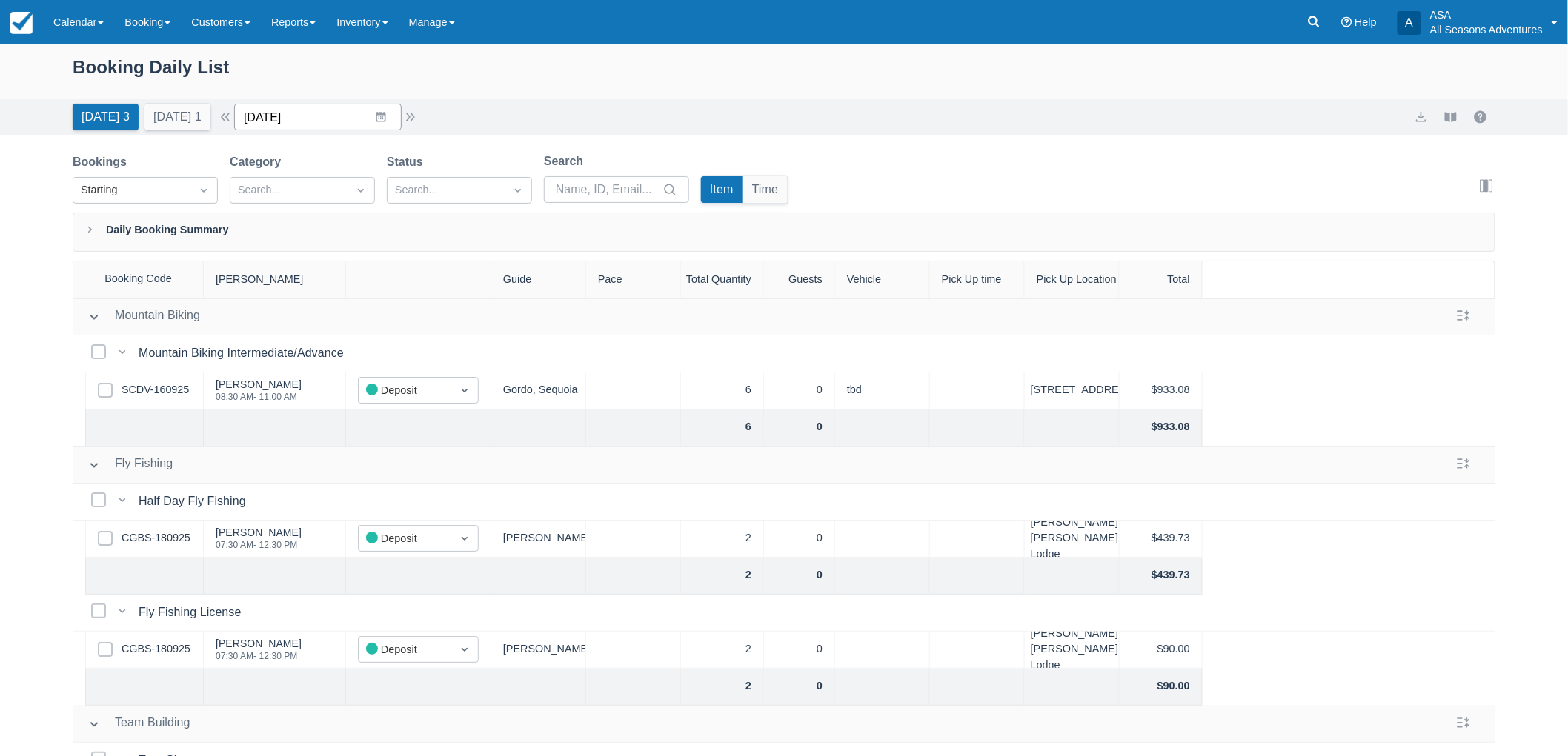
click at [306, 118] on input "[DATE]" at bounding box center [318, 116] width 168 height 27
click at [298, 316] on td "22" at bounding box center [294, 315] width 29 height 29
type input "09/22/25"
